Goal: Answer question/provide support: Answer question/provide support

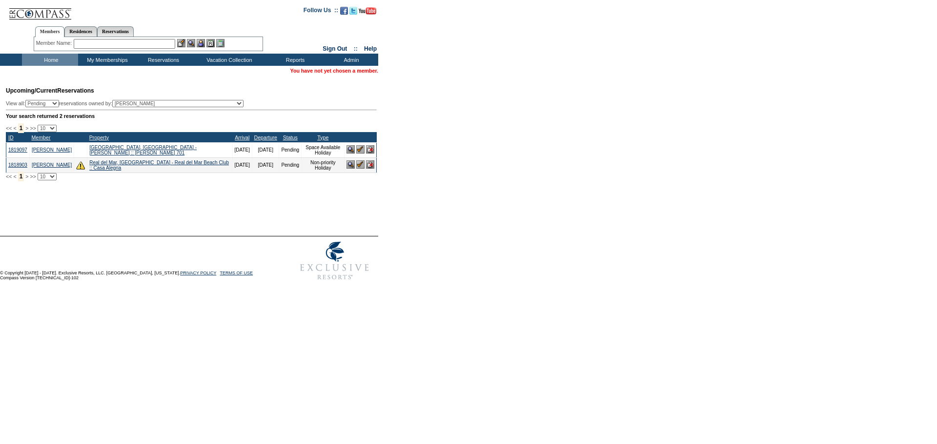
click at [120, 47] on input "text" at bounding box center [124, 44] width 101 height 10
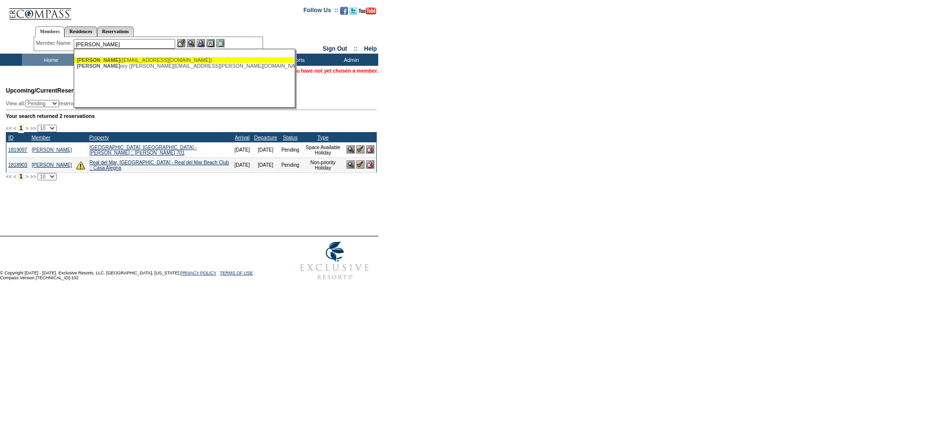
click at [129, 60] on div "Brown, Greg (gbrown@b-bmusic.com)" at bounding box center [184, 60] width 215 height 6
type input "Brown, Greg (gbrown@b-bmusic.com)"
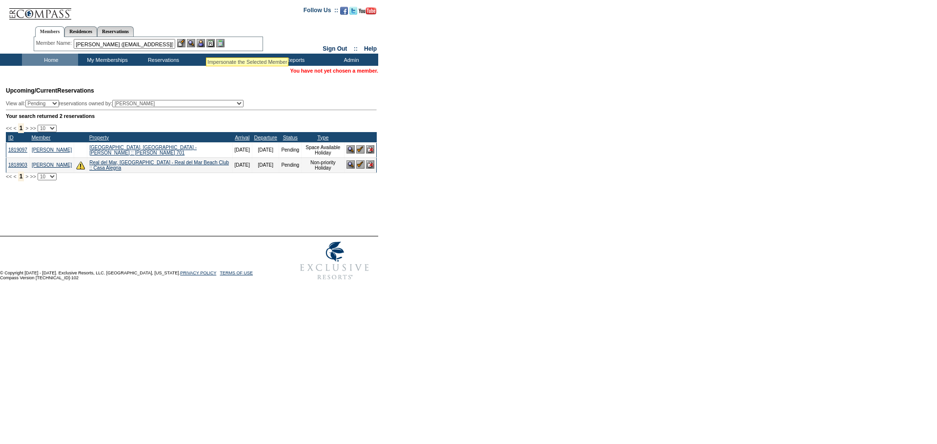
click at [205, 45] on img at bounding box center [201, 43] width 8 height 8
click at [194, 44] on img at bounding box center [191, 43] width 8 height 8
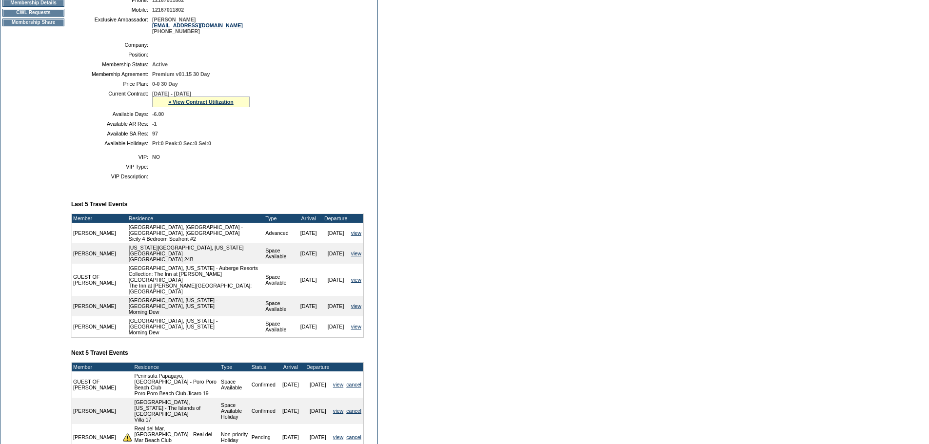
scroll to position [98, 0]
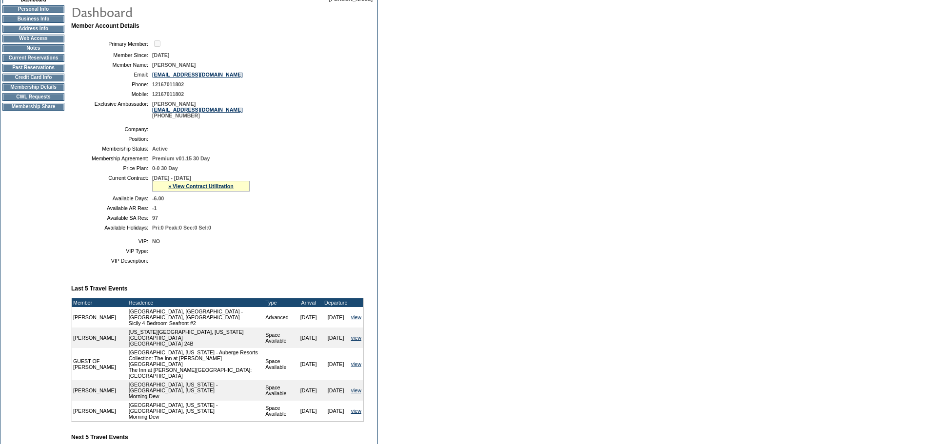
click at [43, 101] on td "CWL Requests" at bounding box center [33, 97] width 62 height 8
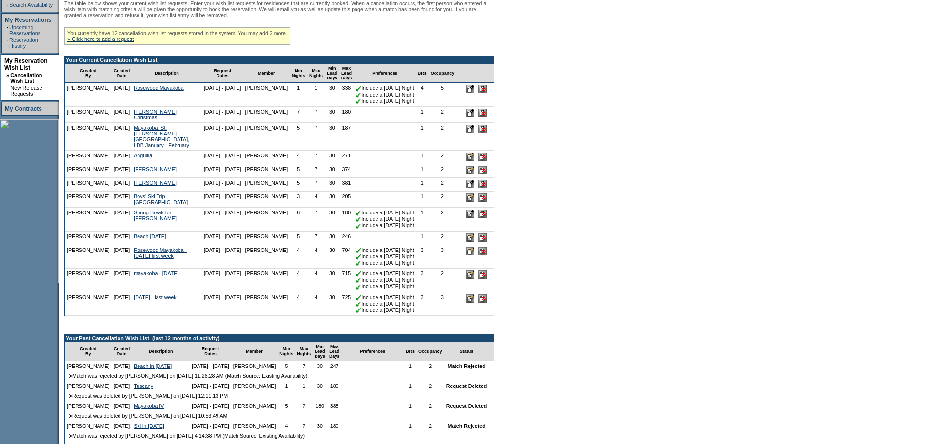
scroll to position [195, 0]
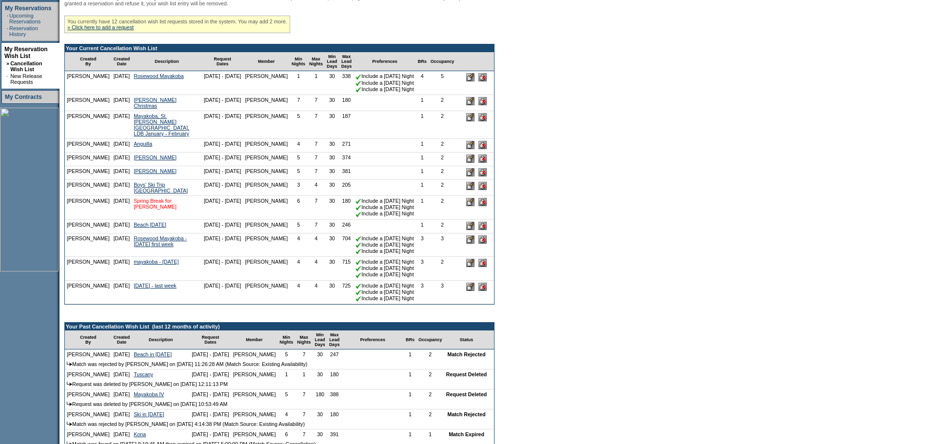
click at [156, 210] on link "Spring Break for [PERSON_NAME]" at bounding box center [155, 204] width 43 height 12
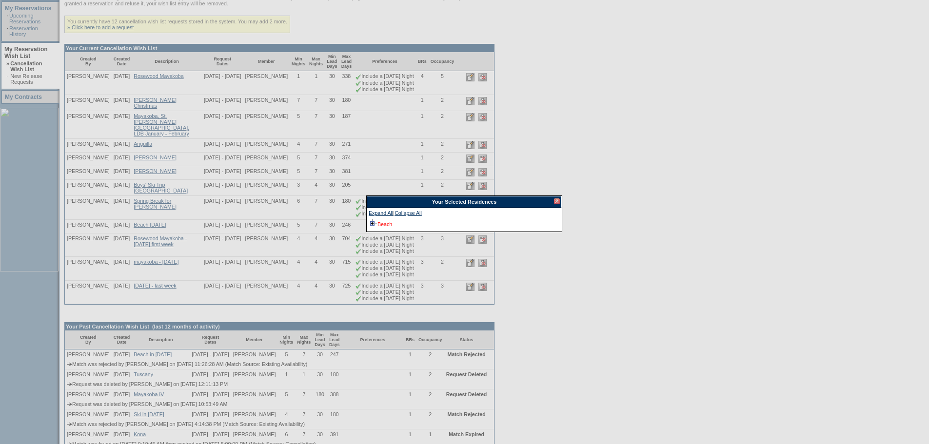
click at [384, 226] on link "Beach" at bounding box center [385, 224] width 15 height 6
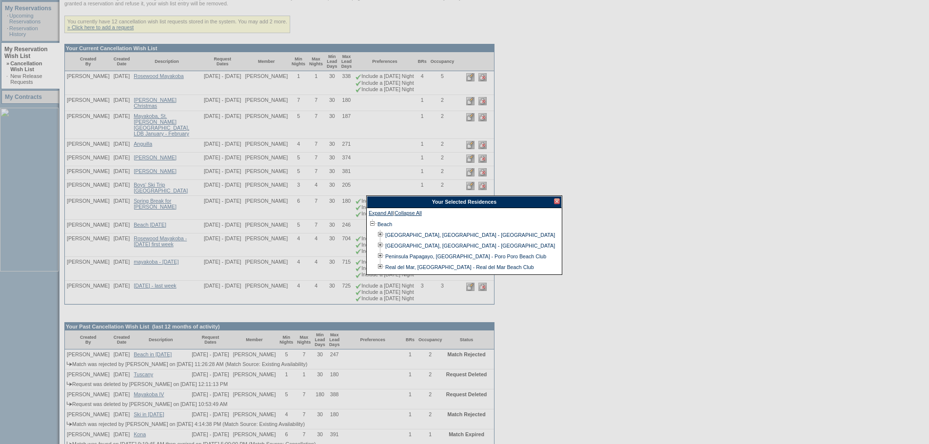
click at [560, 201] on div "Your Selected Residences" at bounding box center [464, 202] width 195 height 12
click at [557, 201] on div at bounding box center [557, 202] width 6 height 6
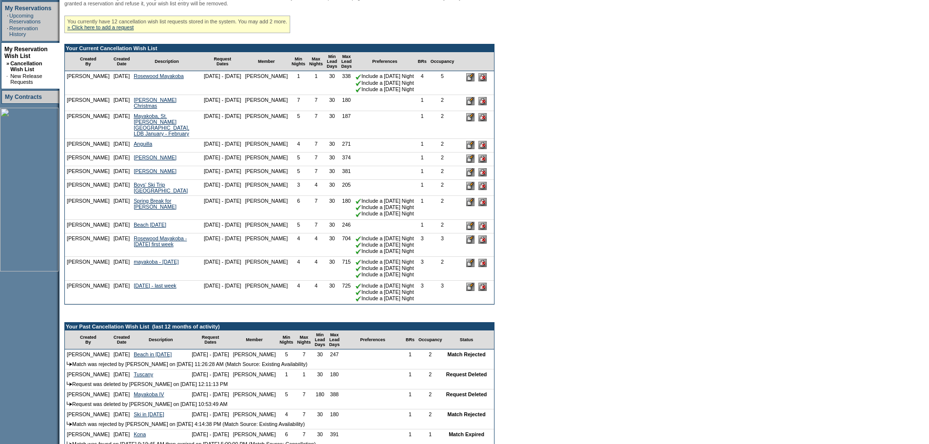
click at [475, 206] on input "image" at bounding box center [470, 202] width 8 height 8
